Goal: Transaction & Acquisition: Purchase product/service

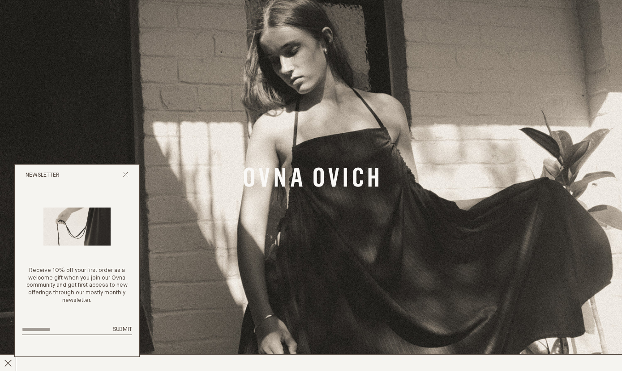
scroll to position [18, 0]
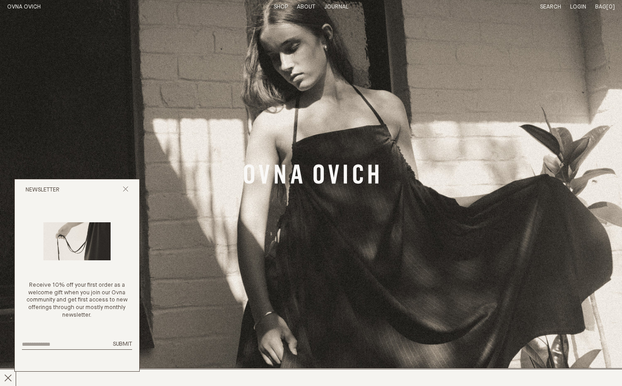
click at [128, 195] on button "Close popup" at bounding box center [126, 190] width 6 height 9
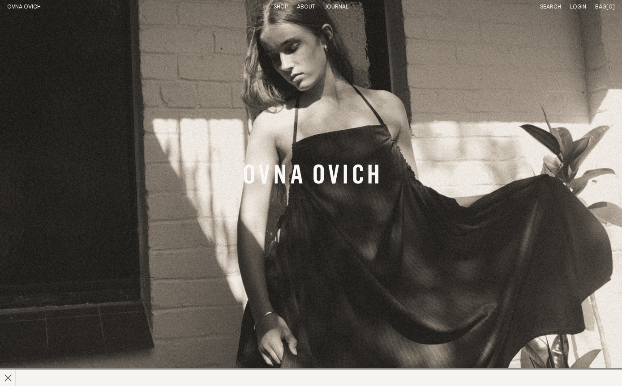
click at [278, 9] on link "Shop" at bounding box center [280, 7] width 14 height 6
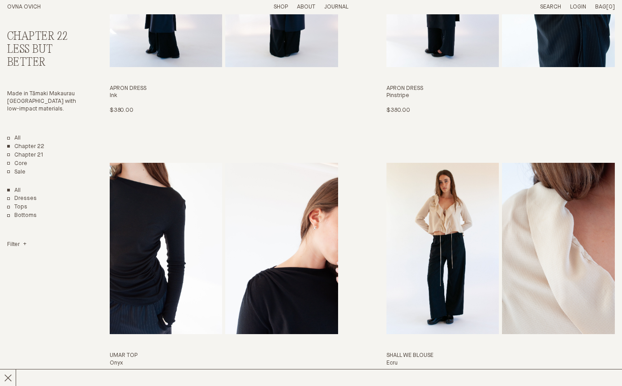
scroll to position [194, 0]
click at [16, 139] on link "All" at bounding box center [13, 139] width 13 height 8
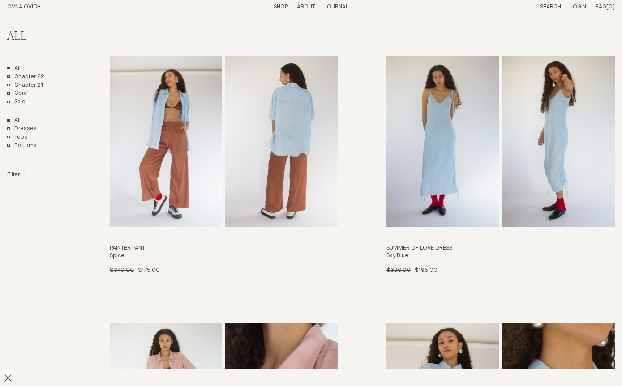
scroll to position [1904, 0]
click at [130, 245] on h3 "Painter Pant" at bounding box center [224, 249] width 228 height 8
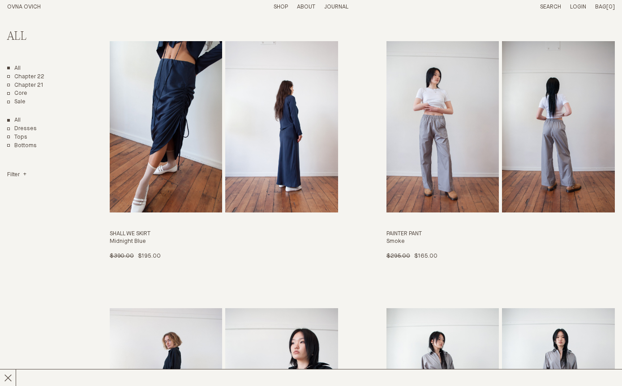
scroll to position [2684, 0]
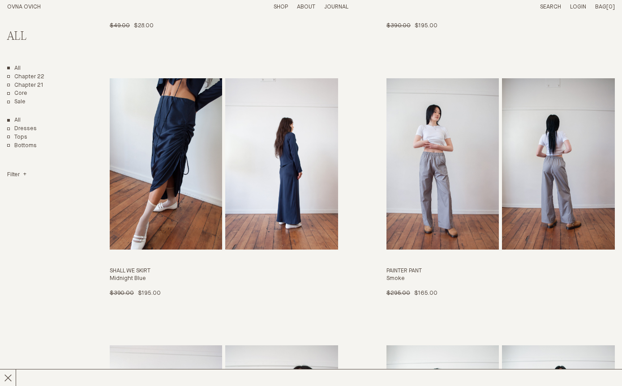
click at [595, 198] on link "Painter Pant Smoke $295.00 $165.00 S" at bounding box center [500, 187] width 228 height 219
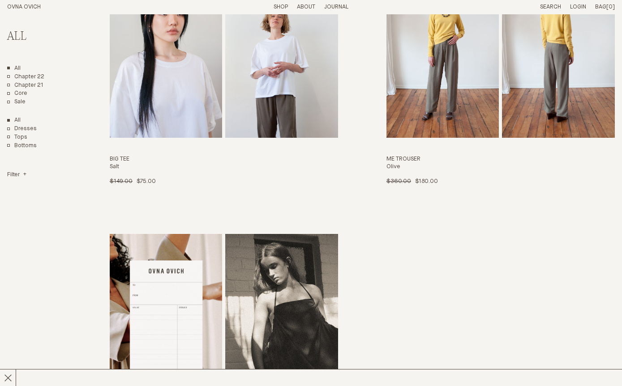
scroll to position [4651, 0]
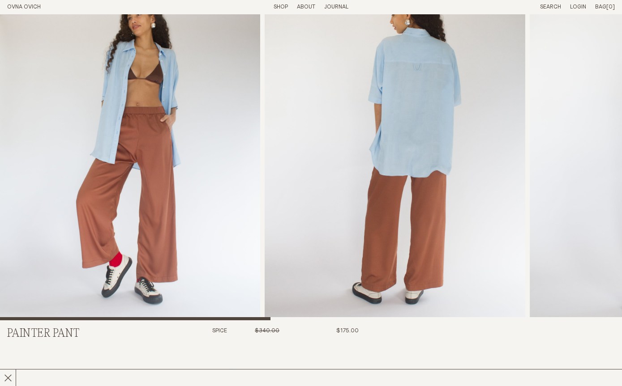
scroll to position [5, 0]
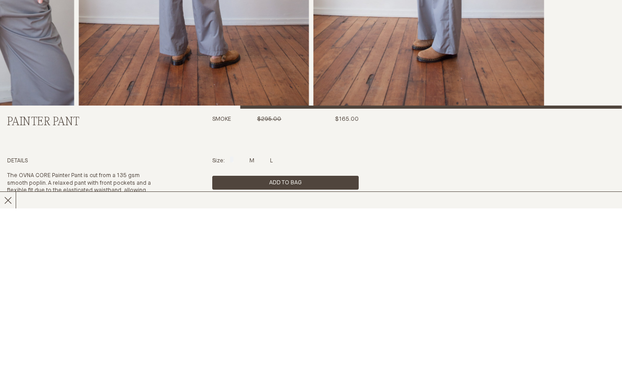
scroll to position [301, 0]
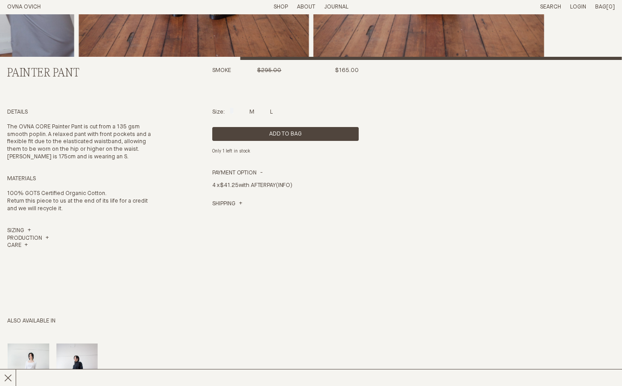
click at [273, 114] on div at bounding box center [271, 111] width 3 height 6
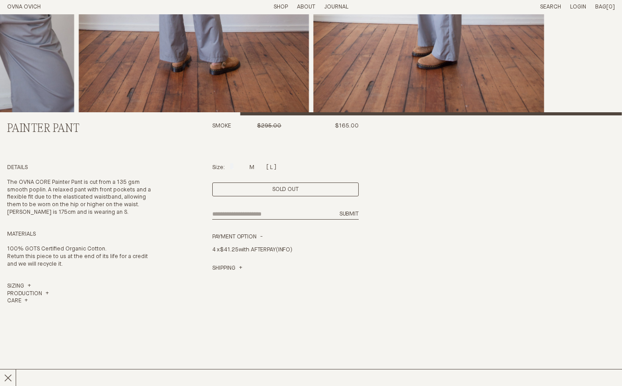
scroll to position [224, 0]
